Goal: Transaction & Acquisition: Purchase product/service

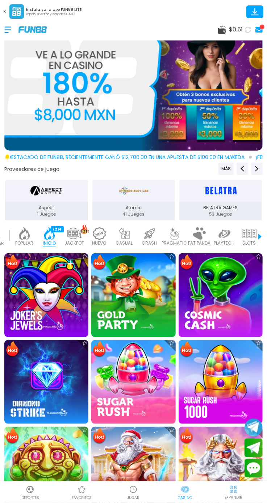
click at [243, 36] on div "$ 0.51 1" at bounding box center [133, 30] width 267 height 22
click at [247, 31] on icon at bounding box center [247, 29] width 7 height 7
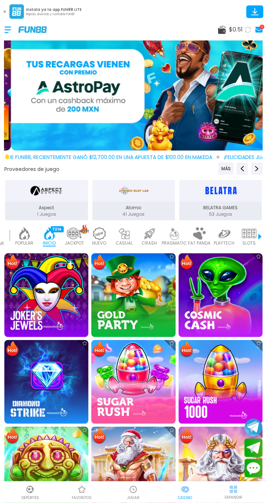
click at [231, 31] on span "$ 0.51" at bounding box center [236, 29] width 14 height 9
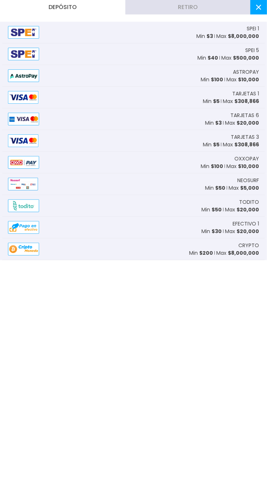
click at [121, 95] on div "TARJETAS 1 Min $ 5 Max $ 308,866" at bounding box center [133, 98] width 262 height 22
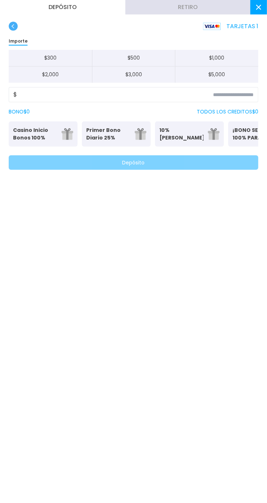
click at [252, 111] on p "TODOS LOS CREDITOS $ 0" at bounding box center [226, 112] width 61 height 8
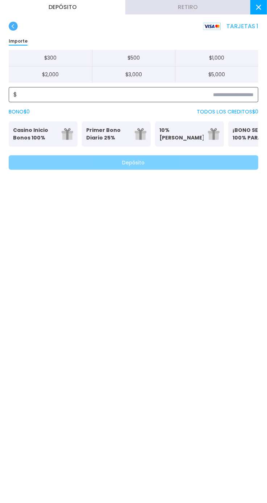
click at [247, 92] on input at bounding box center [135, 94] width 236 height 9
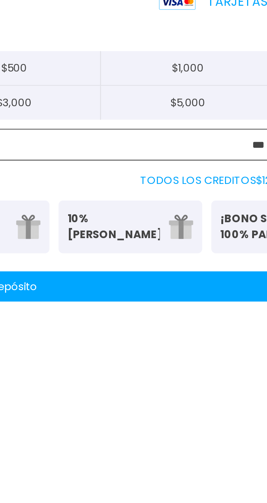
type input "***"
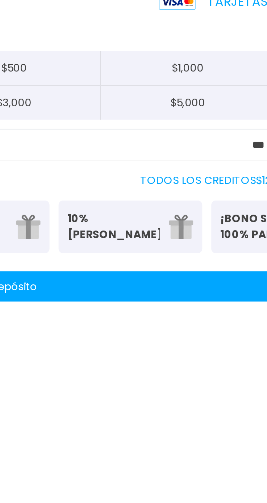
click at [221, 162] on button "Depósito" at bounding box center [133, 162] width 249 height 14
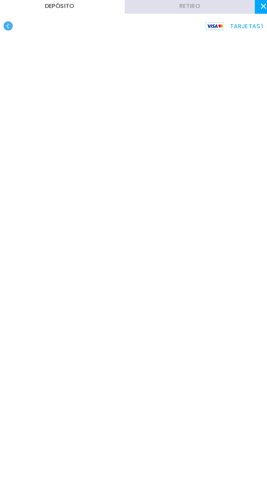
click at [256, 12] on button at bounding box center [258, 7] width 17 height 14
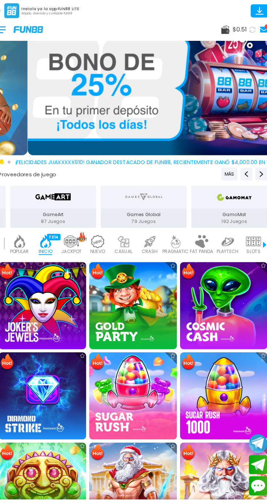
click at [256, 10] on icon at bounding box center [254, 11] width 13 height 13
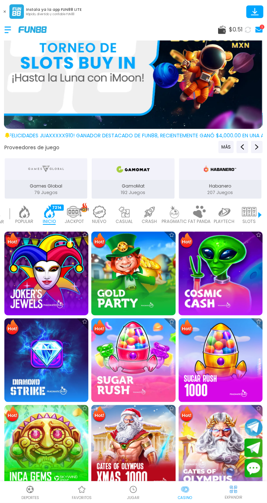
scroll to position [49, 0]
click at [246, 29] on icon at bounding box center [248, 30] width 8 height 8
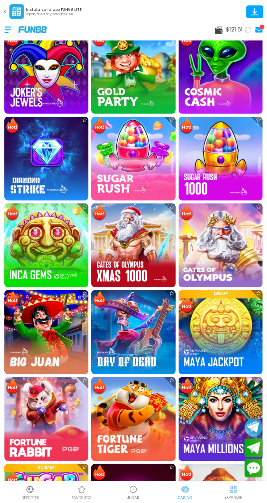
scroll to position [300, 0]
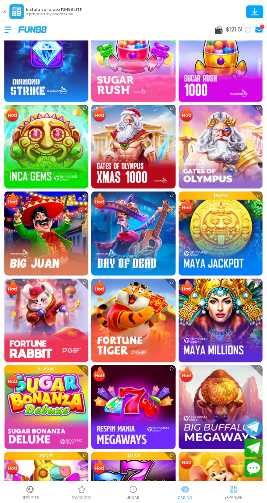
click at [123, 285] on img at bounding box center [133, 321] width 84 height 84
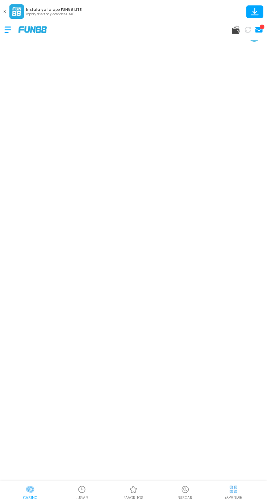
click at [235, 498] on p "EXPANDIR" at bounding box center [233, 497] width 18 height 5
